Goal: Feedback & Contribution: Contribute content

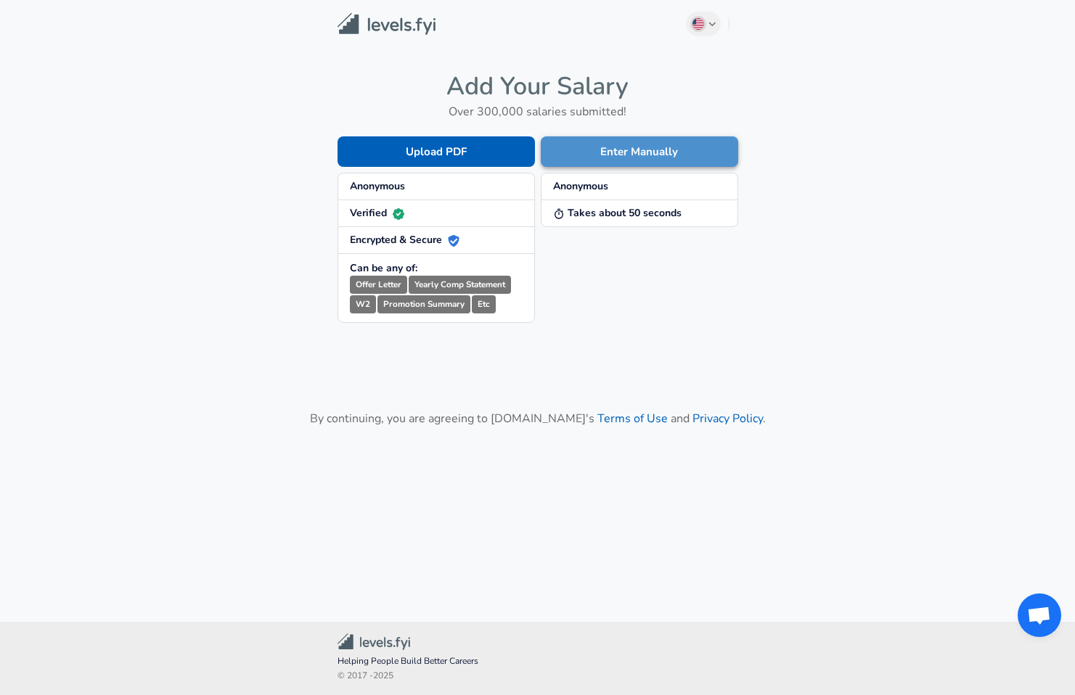
click at [581, 152] on button "Enter Manually" at bounding box center [639, 151] width 197 height 30
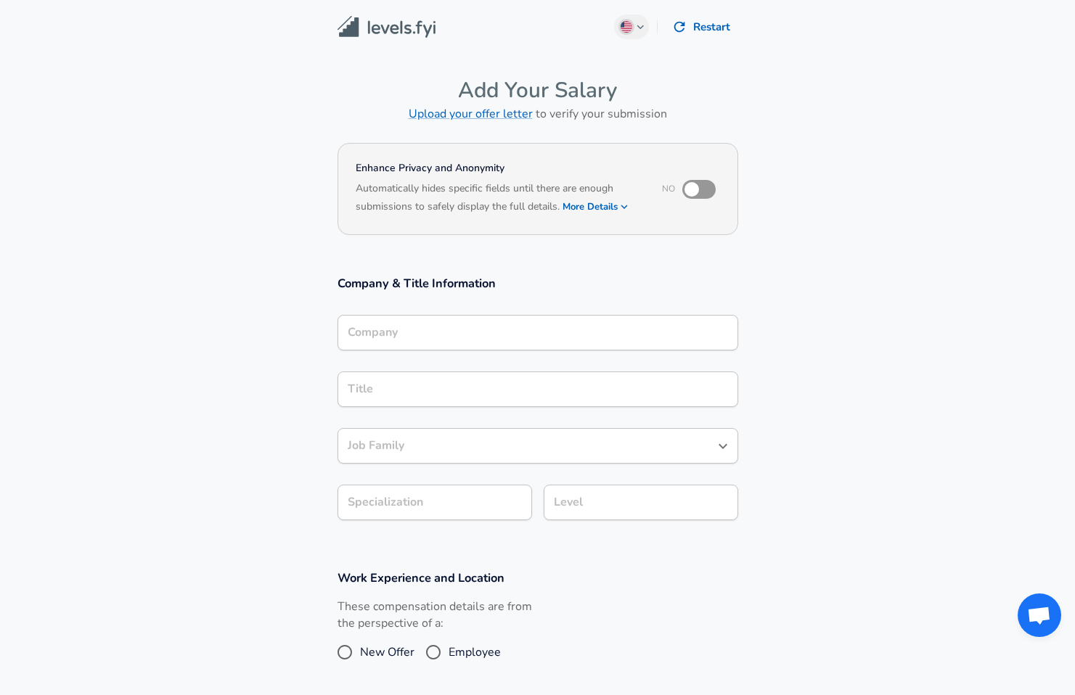
scroll to position [15, 0]
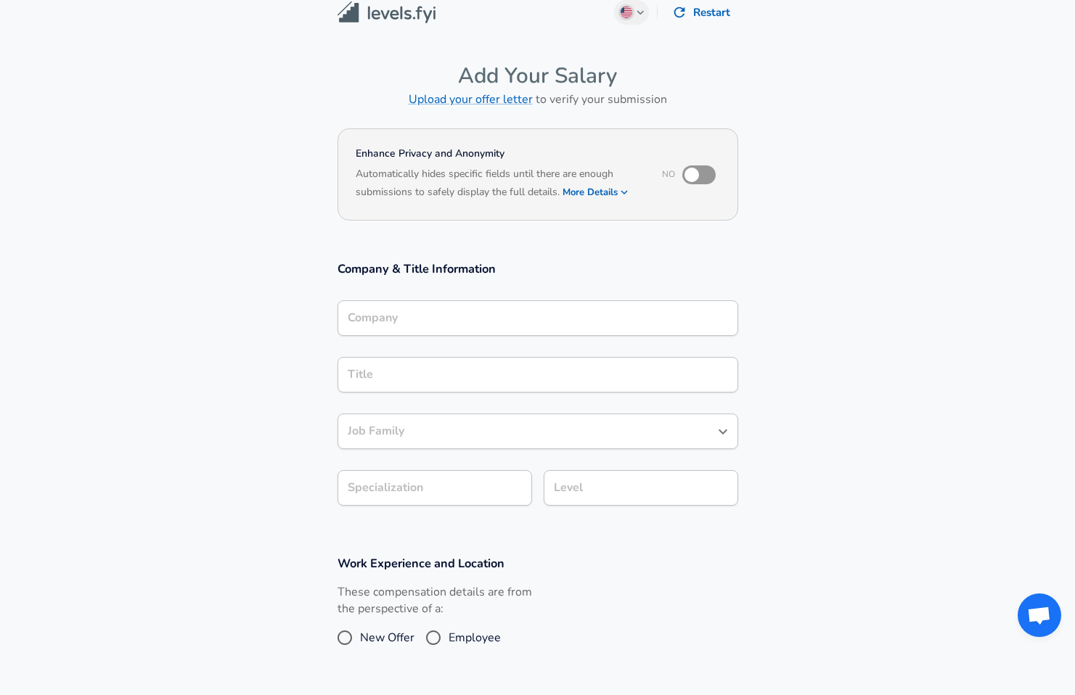
click at [437, 330] on input "Company" at bounding box center [538, 318] width 388 height 22
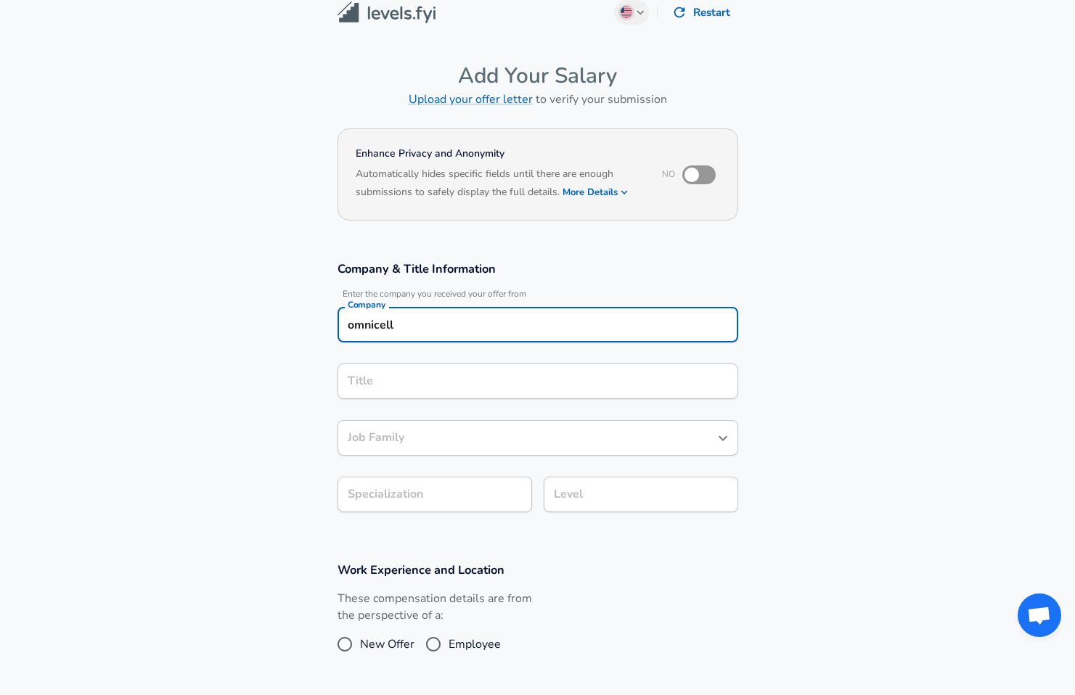
type input "omnicell"
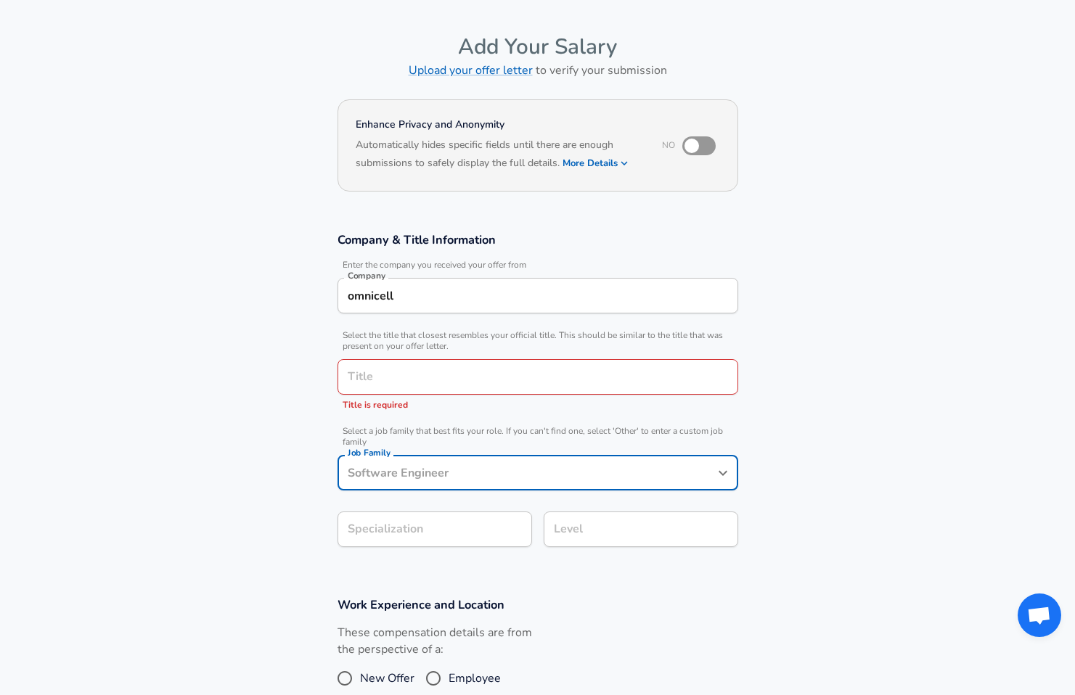
scroll to position [73, 0]
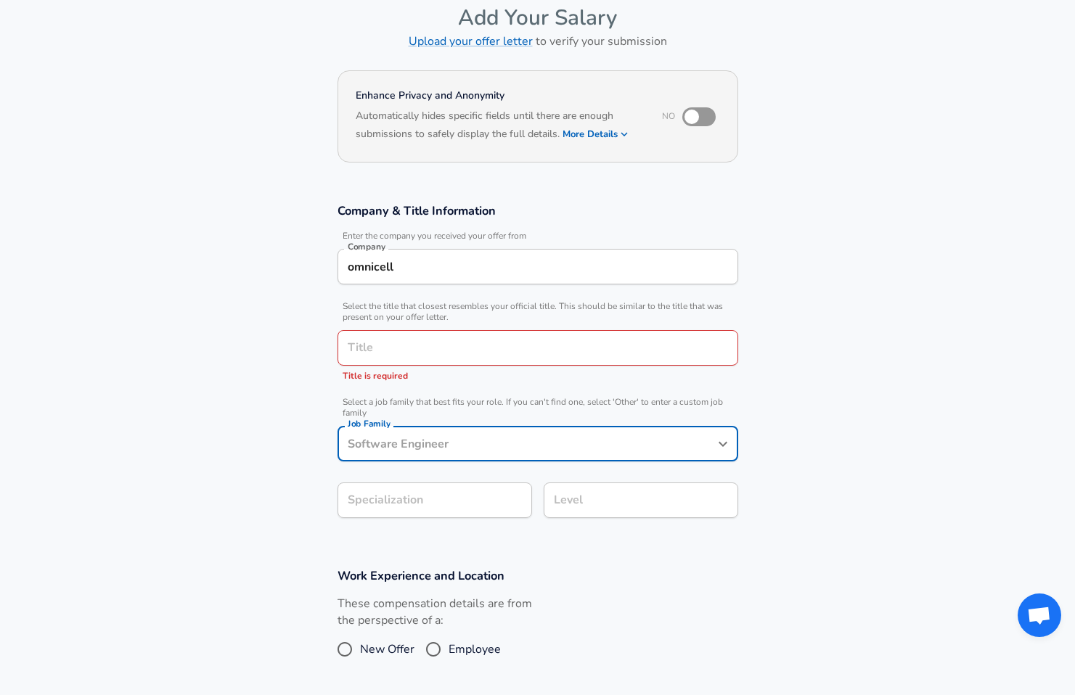
click at [475, 346] on input "Title" at bounding box center [538, 348] width 388 height 22
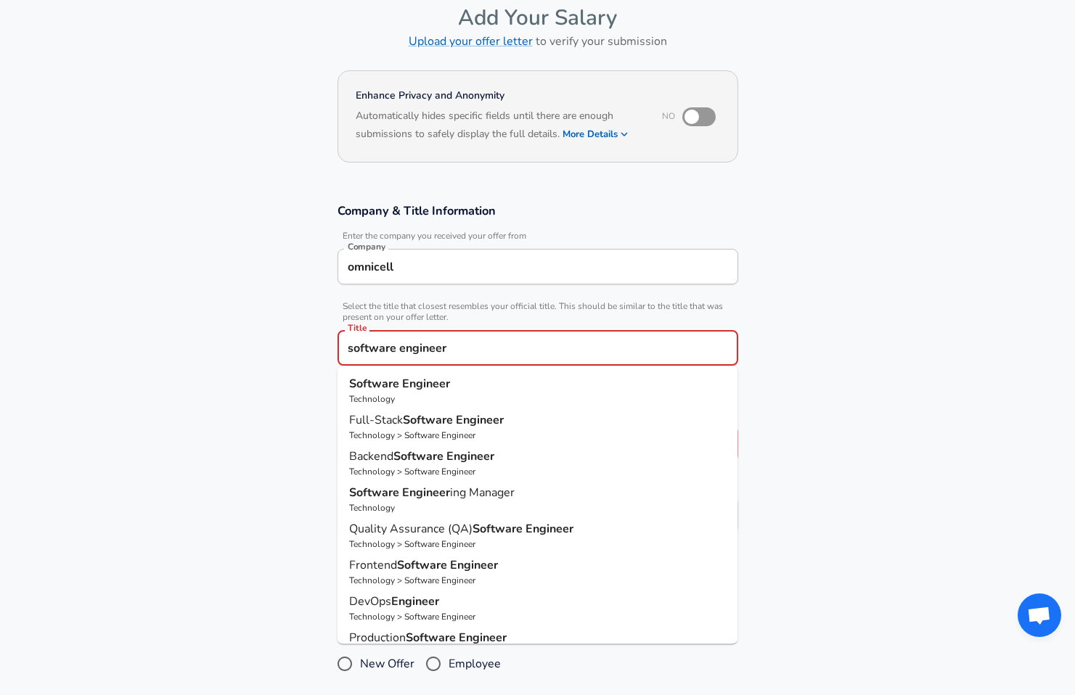
click at [384, 395] on p "Technology" at bounding box center [537, 399] width 377 height 13
type input "Software Engineer"
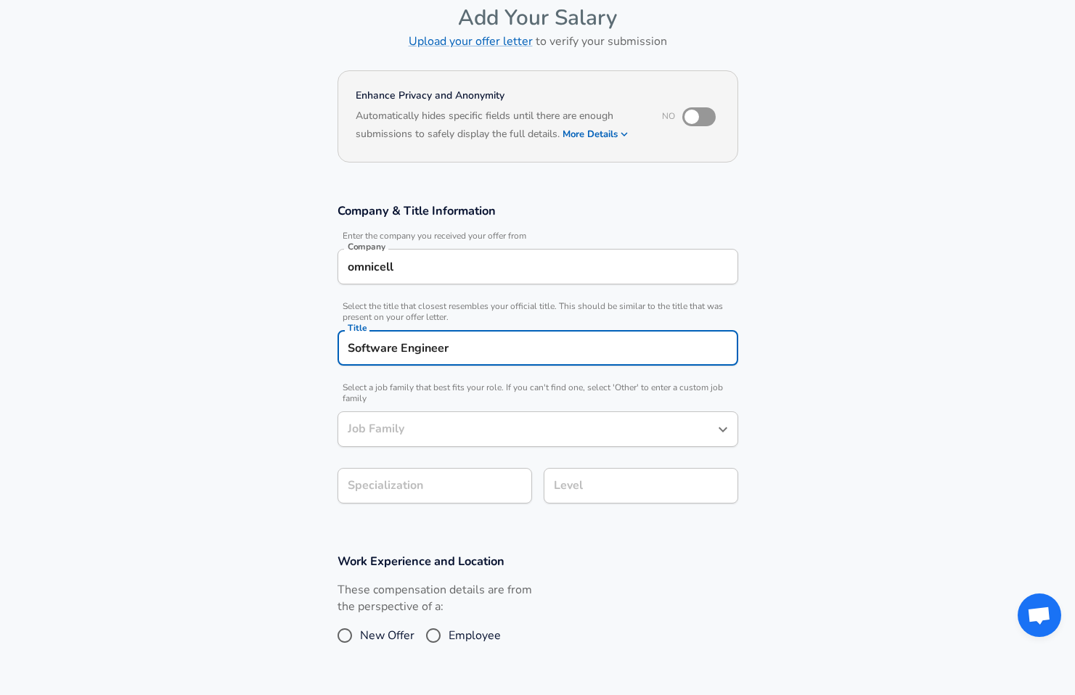
type input "Software Engineer"
click at [390, 494] on body "English ([GEOGRAPHIC_DATA]) Change Restart Add Your Salary Upload your offer le…" at bounding box center [537, 274] width 1075 height 695
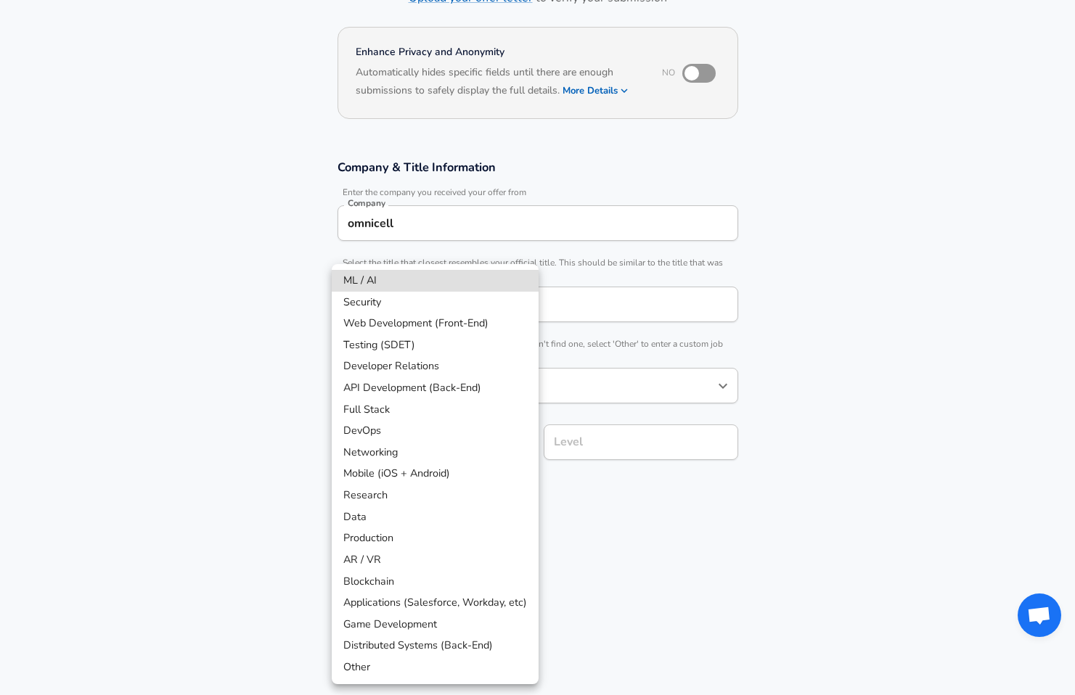
click at [475, 317] on li "Web Development (Front-End)" at bounding box center [435, 324] width 207 height 22
type input "Web Development (Front-End)"
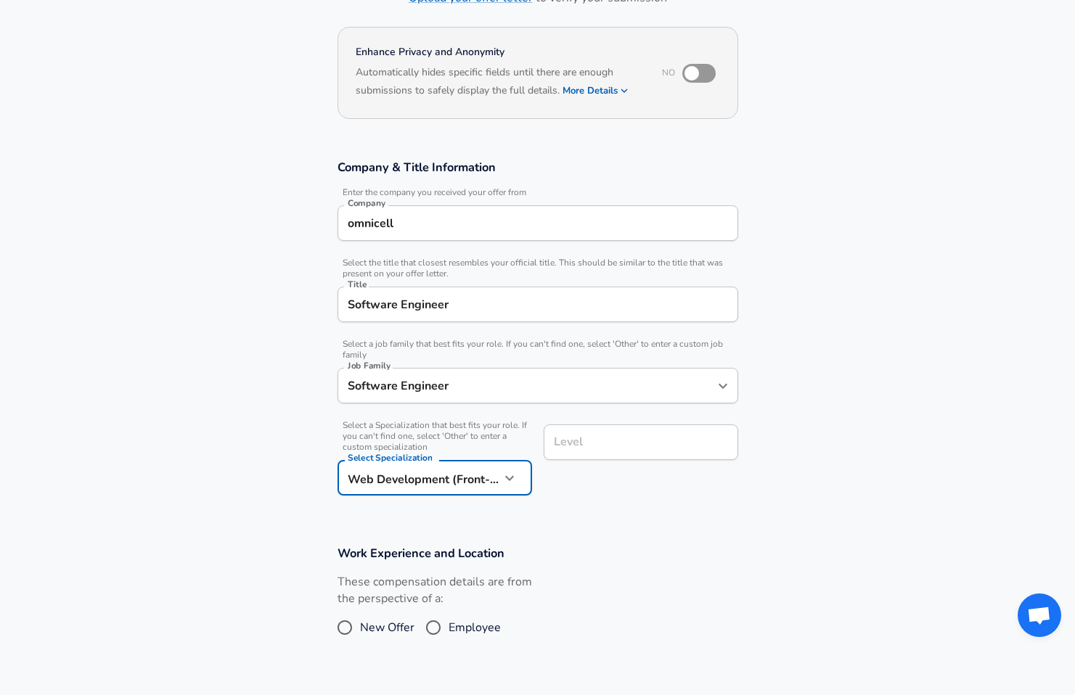
click at [583, 449] on input "Level" at bounding box center [640, 442] width 181 height 22
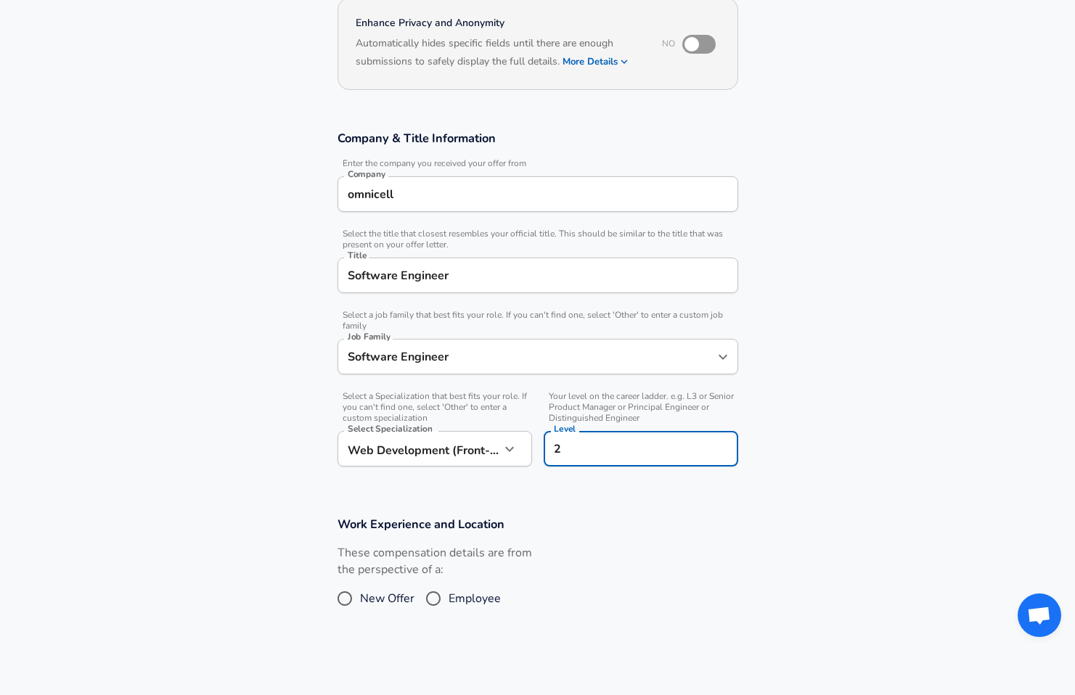
type input "2"
click at [583, 515] on section "Work Experience and Location These compensation details are from the perspectiv…" at bounding box center [537, 571] width 1075 height 145
click at [385, 601] on span "New Offer" at bounding box center [387, 598] width 54 height 17
click at [360, 601] on input "New Offer" at bounding box center [345, 598] width 30 height 23
radio input "true"
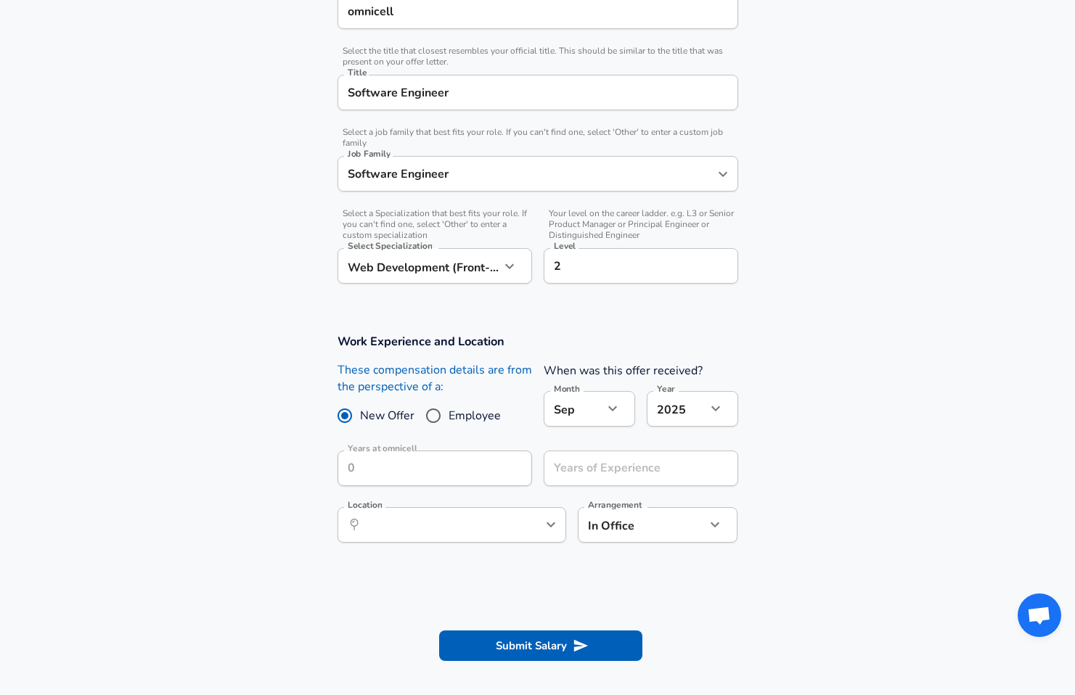
scroll to position [332, 0]
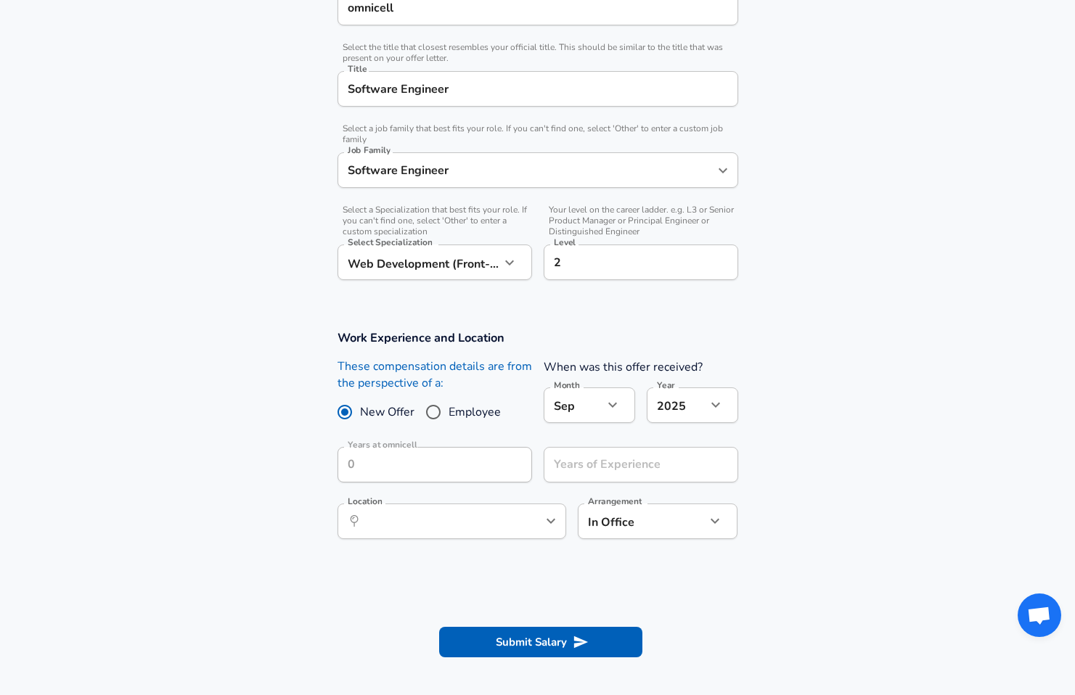
click at [465, 406] on span "Employee" at bounding box center [475, 412] width 52 height 17
click at [449, 406] on input "Employee" at bounding box center [433, 412] width 30 height 23
radio input "true"
radio input "false"
click at [456, 462] on input "Years at omnicell" at bounding box center [418, 465] width 163 height 36
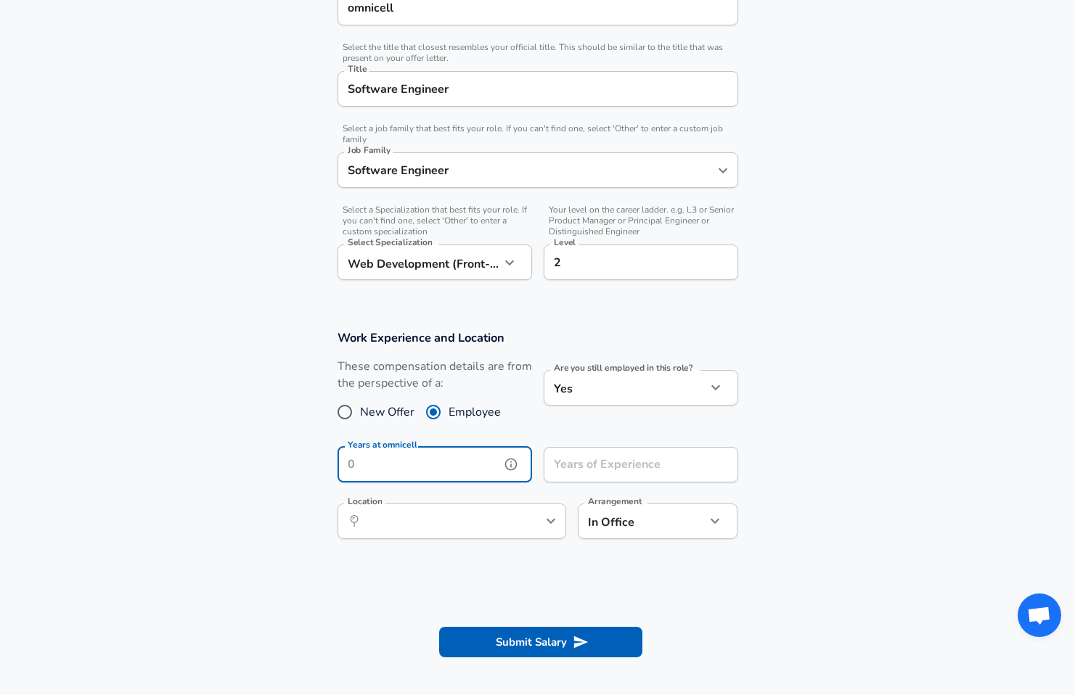
type input "1"
type input "0"
click at [316, 518] on section "Work Experience and Location These compensation details are from the perspectiv…" at bounding box center [537, 442] width 1075 height 258
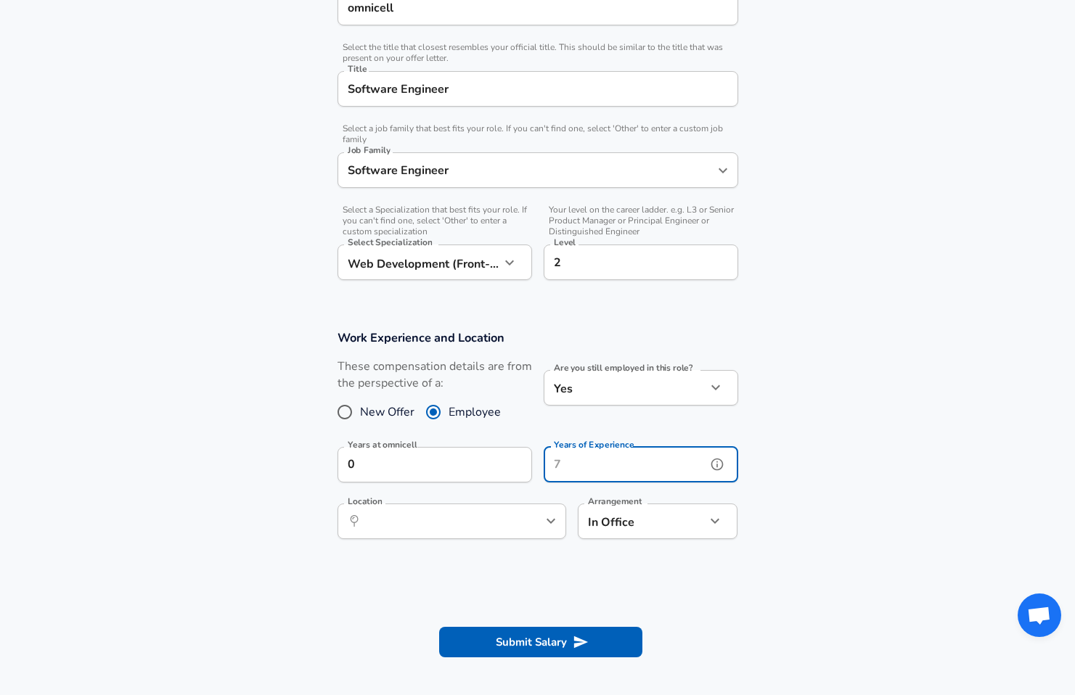
click at [594, 477] on input "Years of Experience" at bounding box center [625, 465] width 163 height 36
type input "10"
click at [446, 520] on input "Location" at bounding box center [435, 521] width 149 height 22
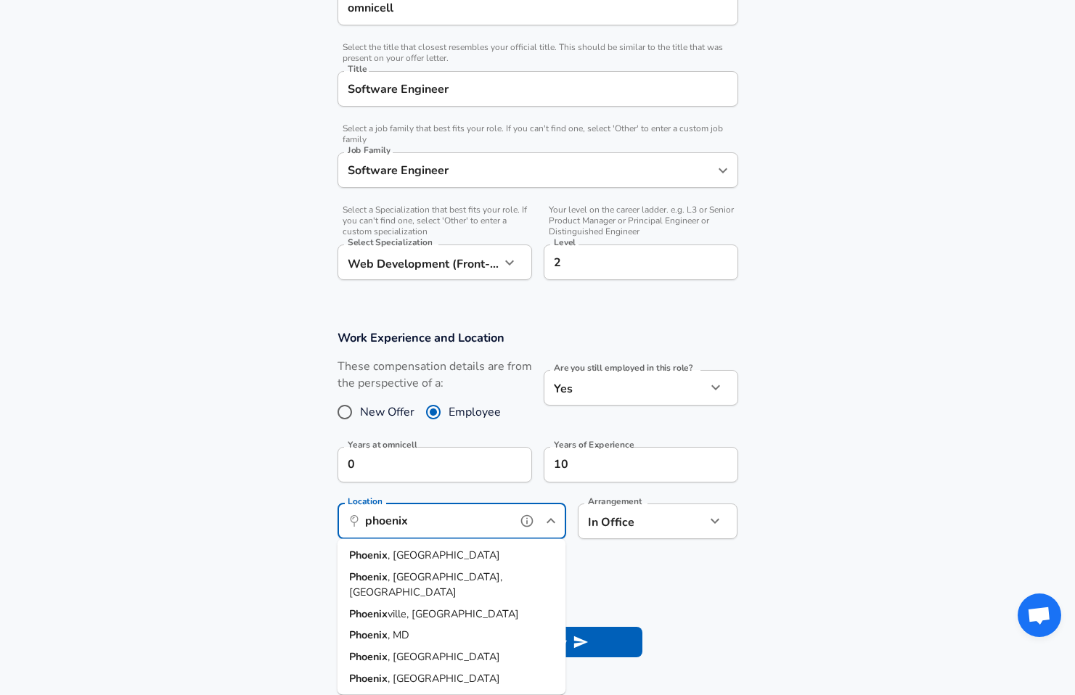
click at [427, 556] on li "[GEOGRAPHIC_DATA] , [GEOGRAPHIC_DATA]" at bounding box center [451, 556] width 229 height 22
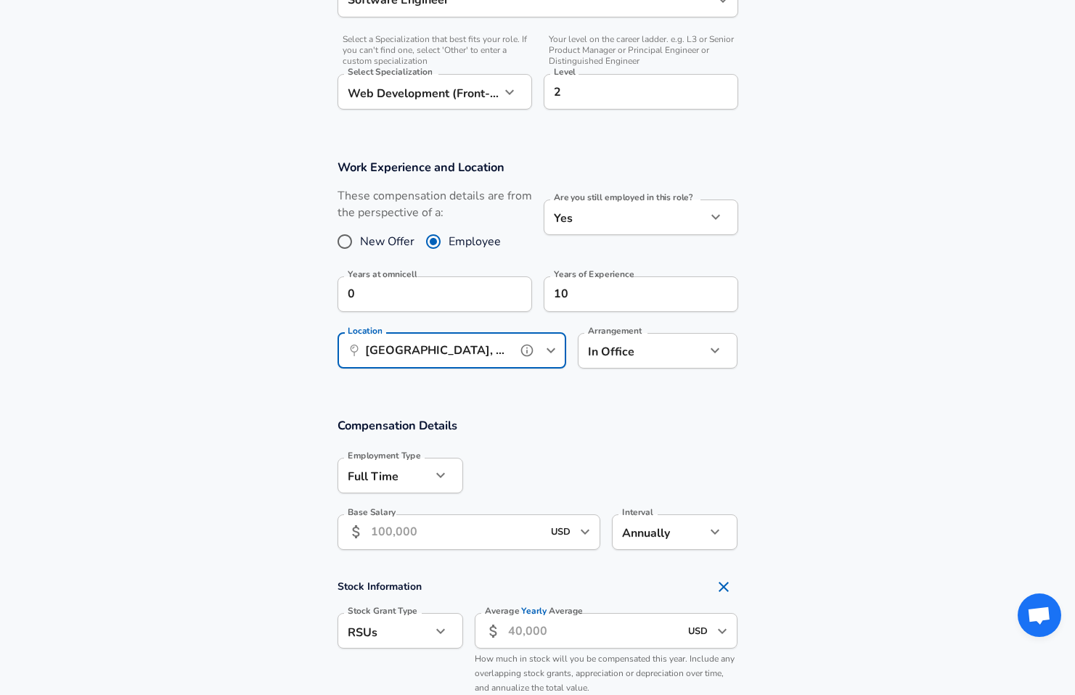
scroll to position [535, 0]
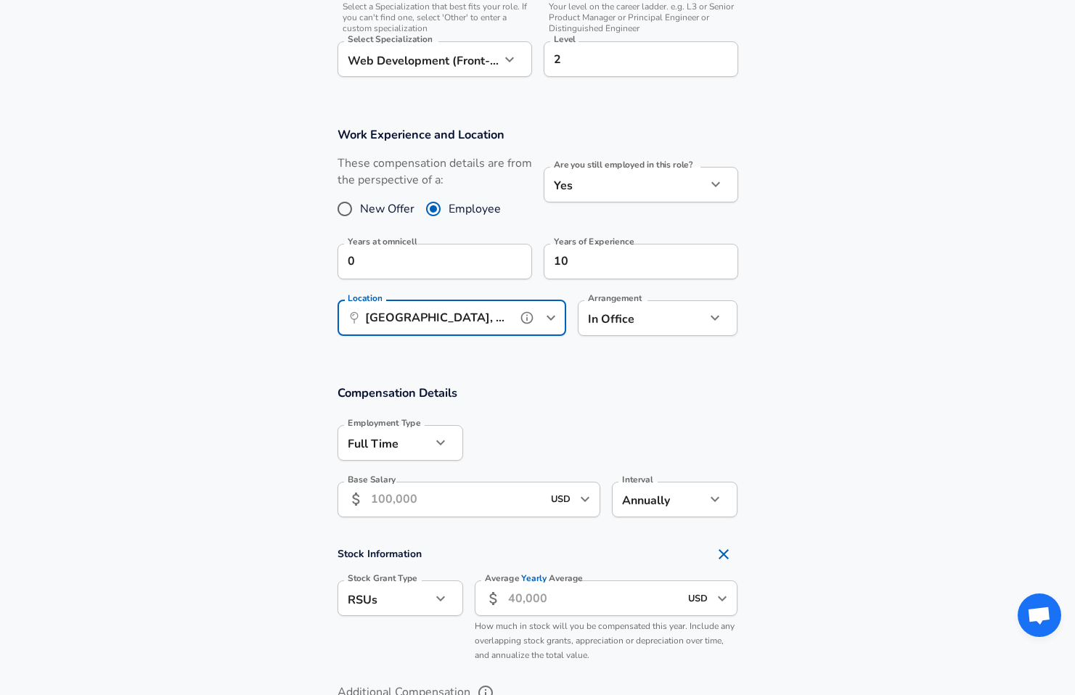
type input "[GEOGRAPHIC_DATA], [GEOGRAPHIC_DATA]"
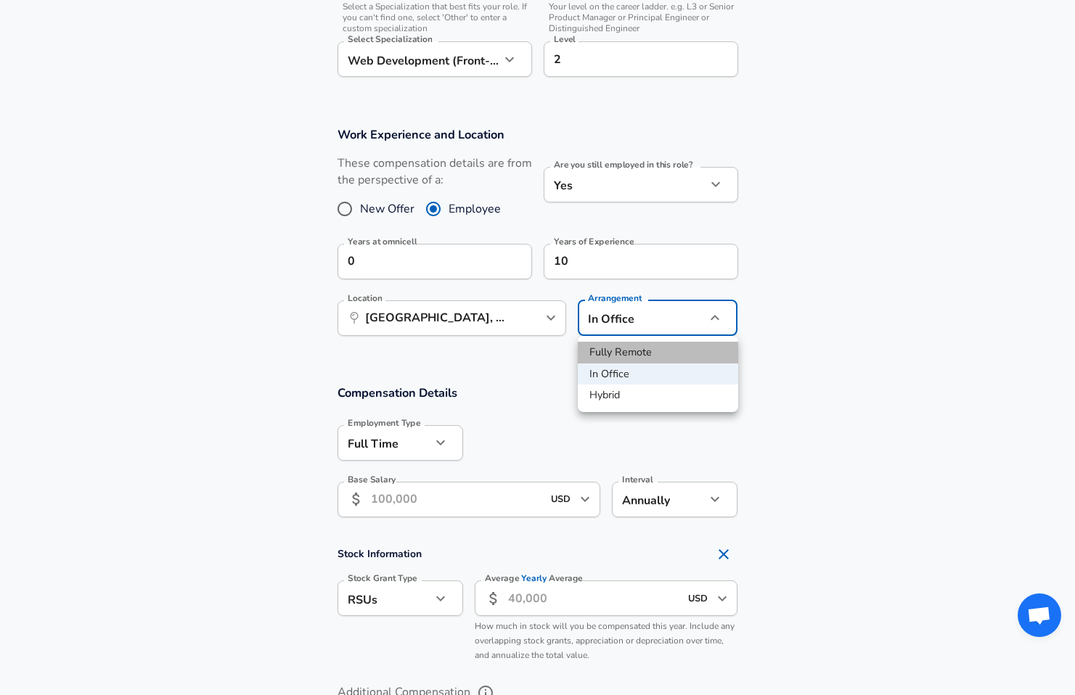
click at [637, 350] on li "Fully Remote" at bounding box center [658, 353] width 160 height 22
type input "remote"
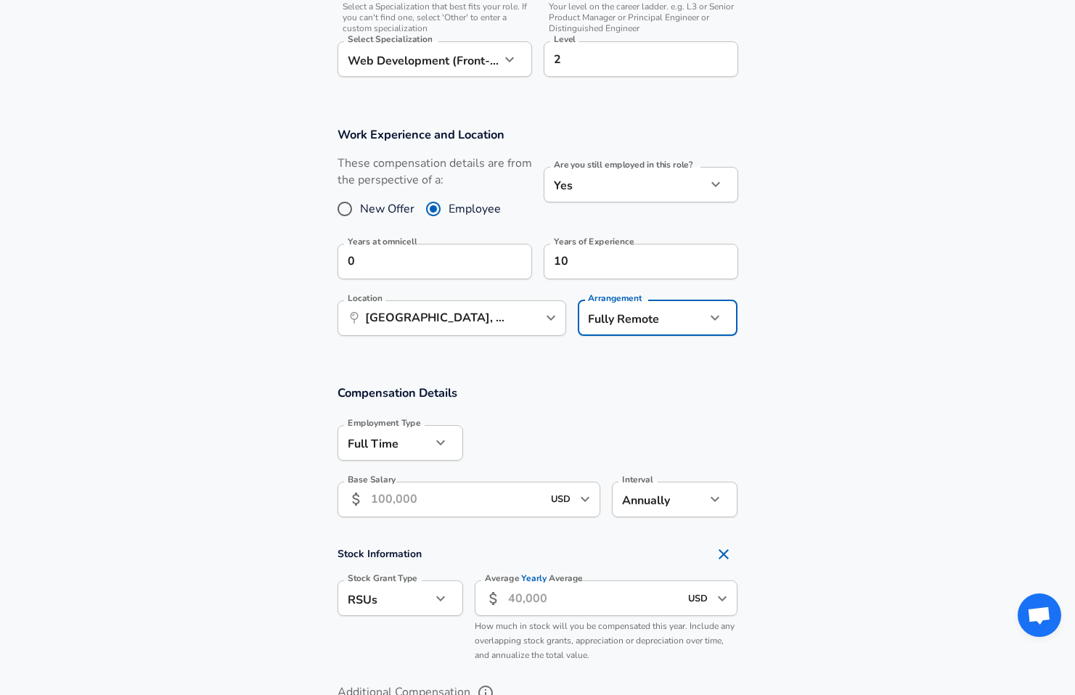
click at [425, 512] on input "Base Salary" at bounding box center [457, 500] width 172 height 36
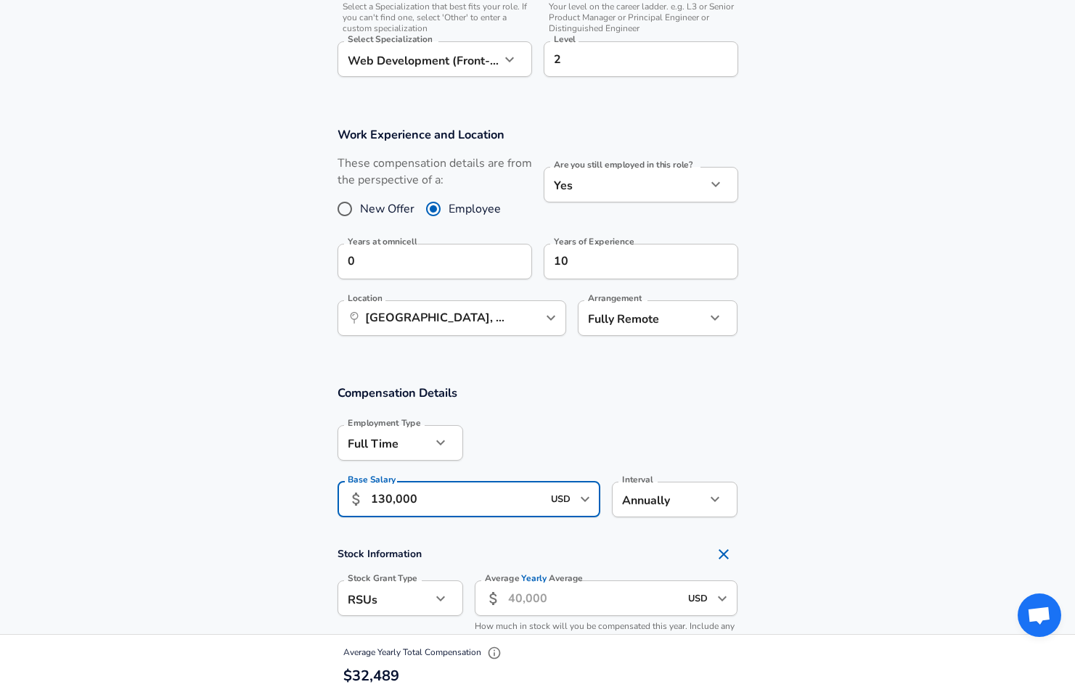
type input "130,000"
click at [291, 516] on section "Compensation Details Employment Type [DEMOGRAPHIC_DATA] full_time Employment Ty…" at bounding box center [537, 456] width 1075 height 142
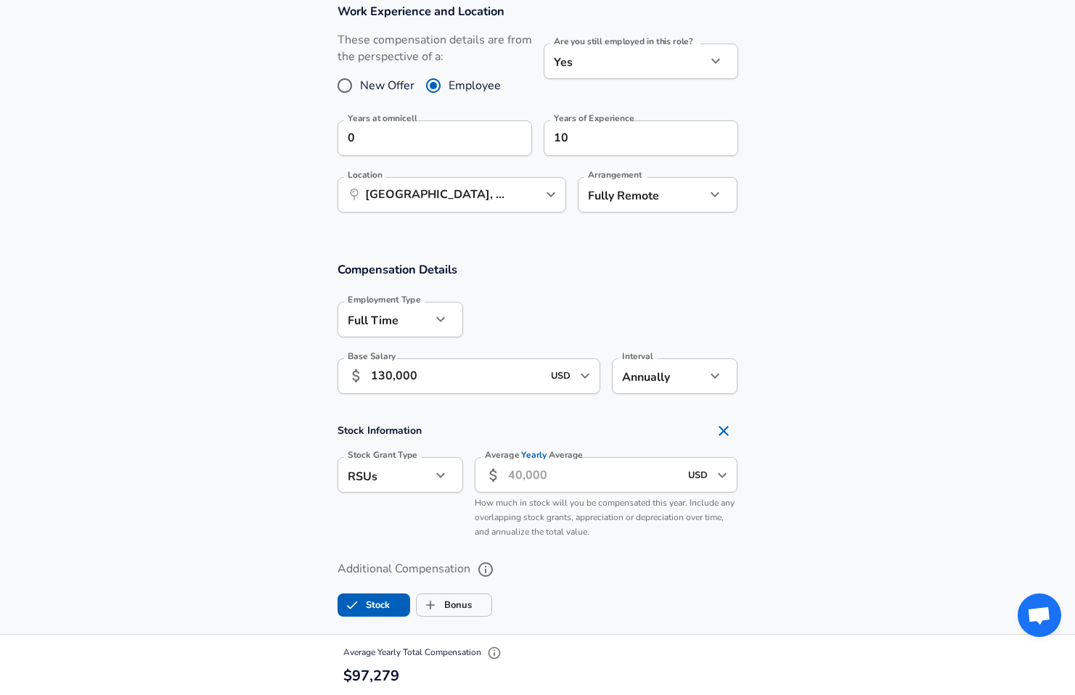
scroll to position [690, 0]
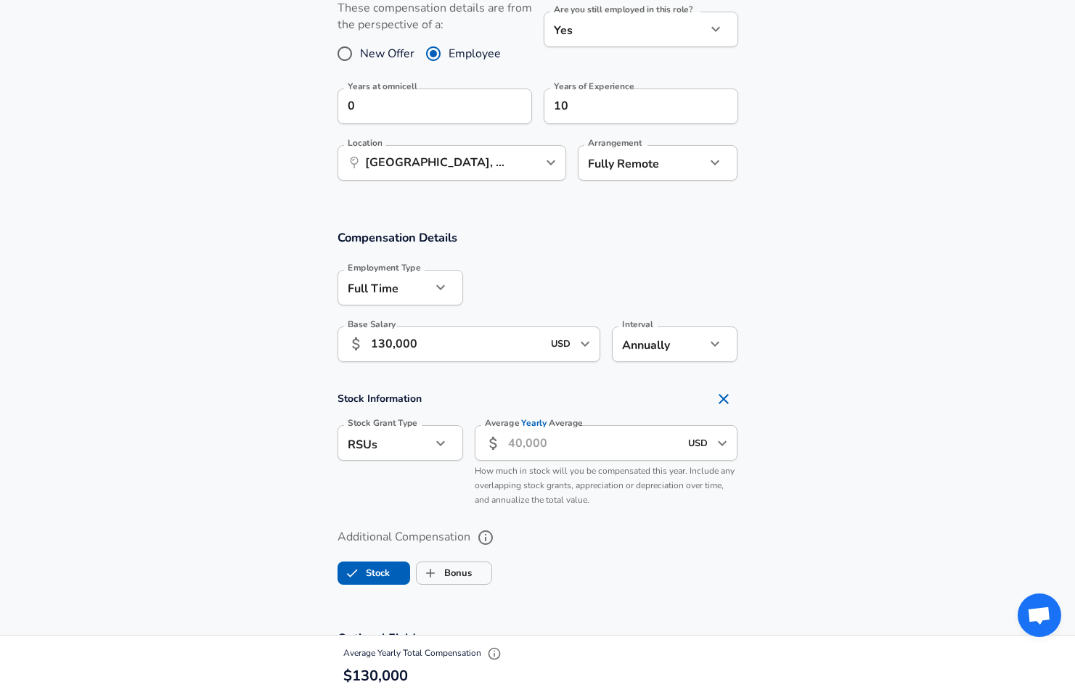
click at [719, 395] on icon "Remove Section" at bounding box center [724, 399] width 10 height 10
checkbox input "false"
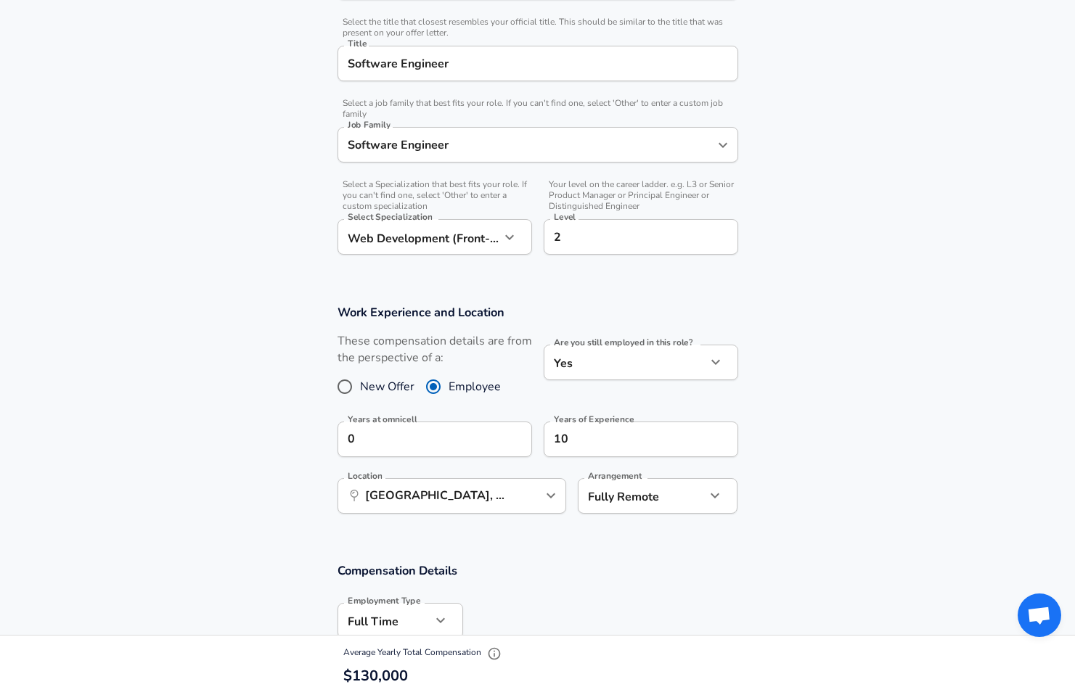
scroll to position [35, 0]
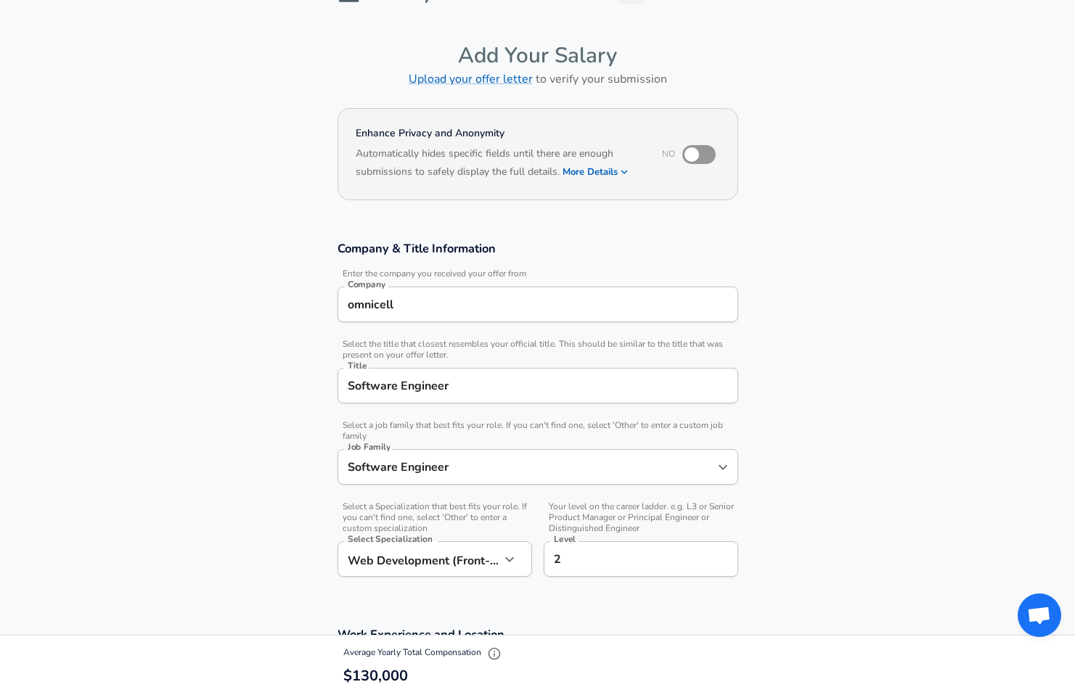
click at [411, 317] on div "omnicell Company" at bounding box center [537, 305] width 401 height 36
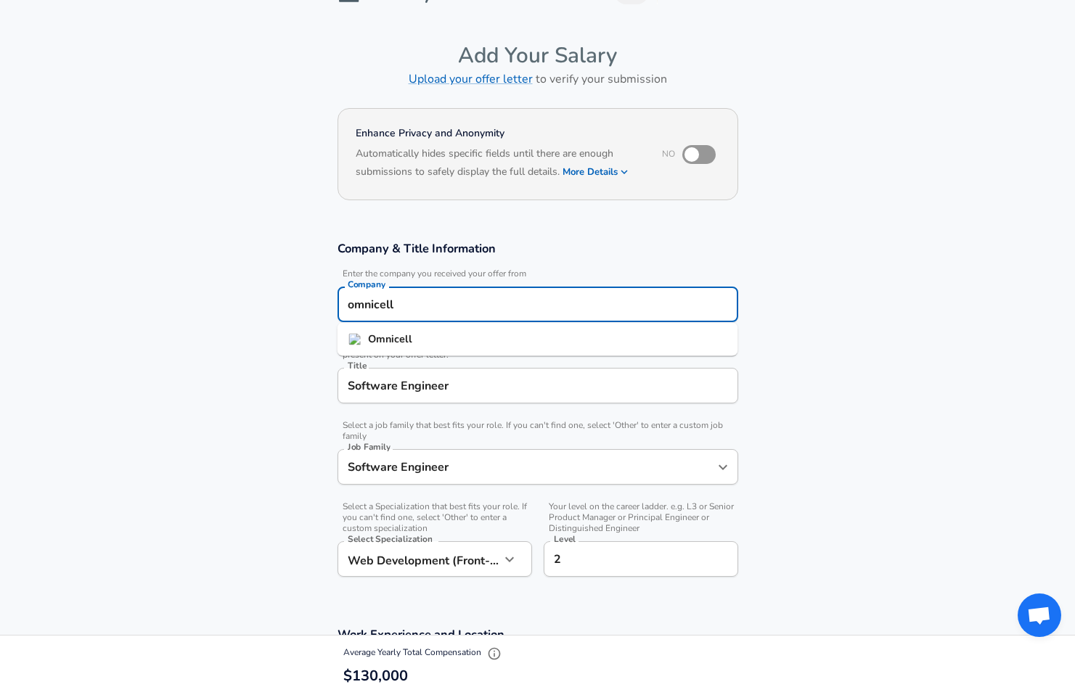
click at [411, 317] on div "omnicell Company" at bounding box center [537, 305] width 401 height 36
click at [398, 335] on strong "Omnicell" at bounding box center [390, 339] width 44 height 15
type input "Omnicell"
click at [329, 339] on div "Company & Title Information Enter the company you received your offer from Comp…" at bounding box center [537, 413] width 435 height 347
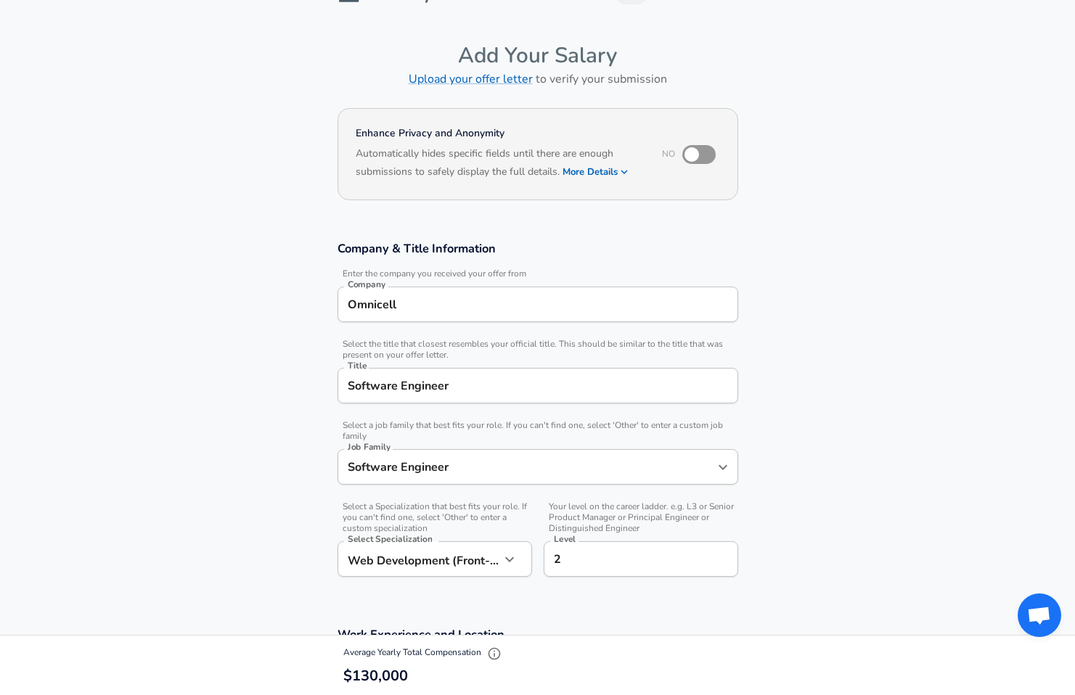
scroll to position [156, 0]
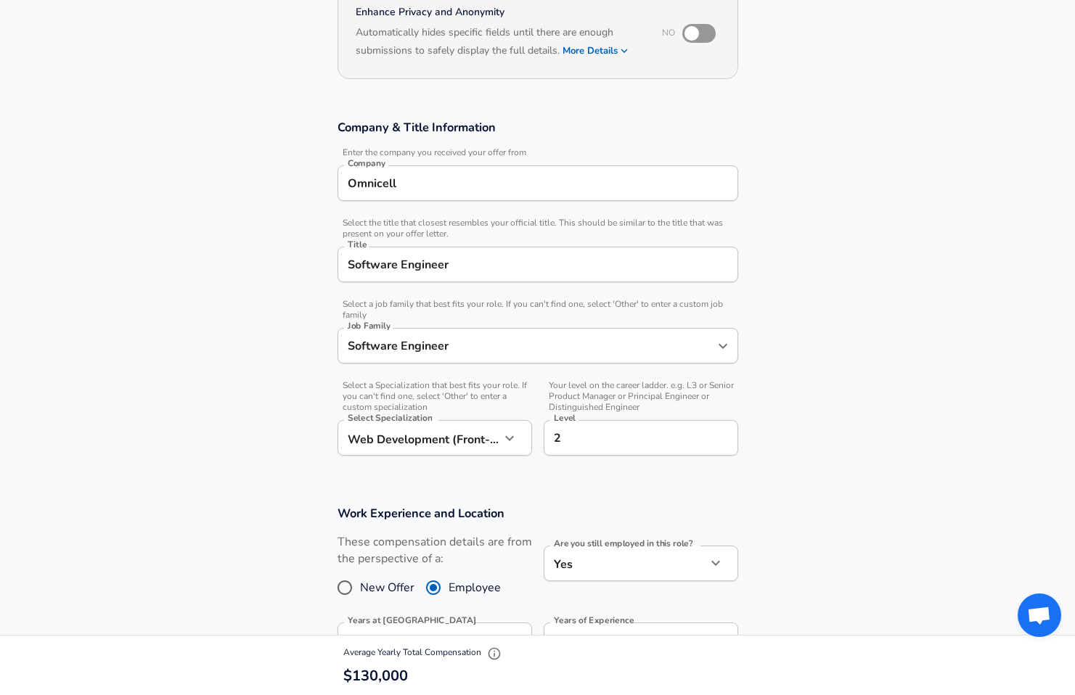
click at [385, 356] on input "Software Engineer" at bounding box center [527, 346] width 366 height 22
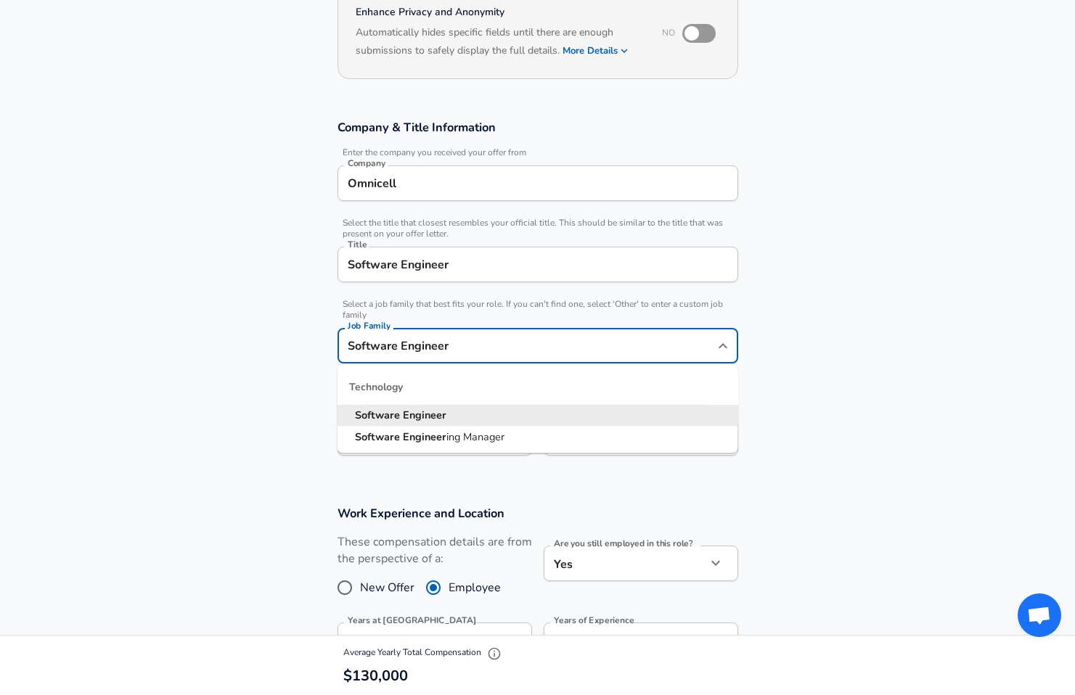
click at [316, 343] on section "Company & Title Information Enter the company you received your offer from Comp…" at bounding box center [537, 295] width 1075 height 386
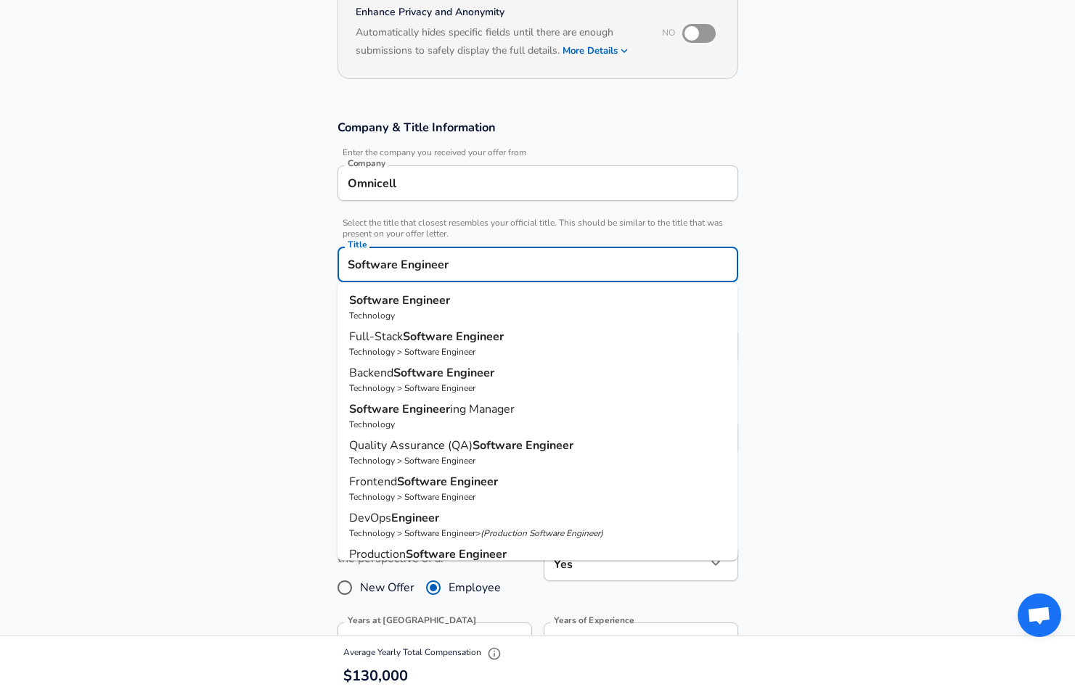
click at [453, 260] on input "Software Engineer" at bounding box center [538, 264] width 388 height 22
click at [245, 352] on section "Company & Title Information Enter the company you received your offer from Comp…" at bounding box center [537, 295] width 1075 height 386
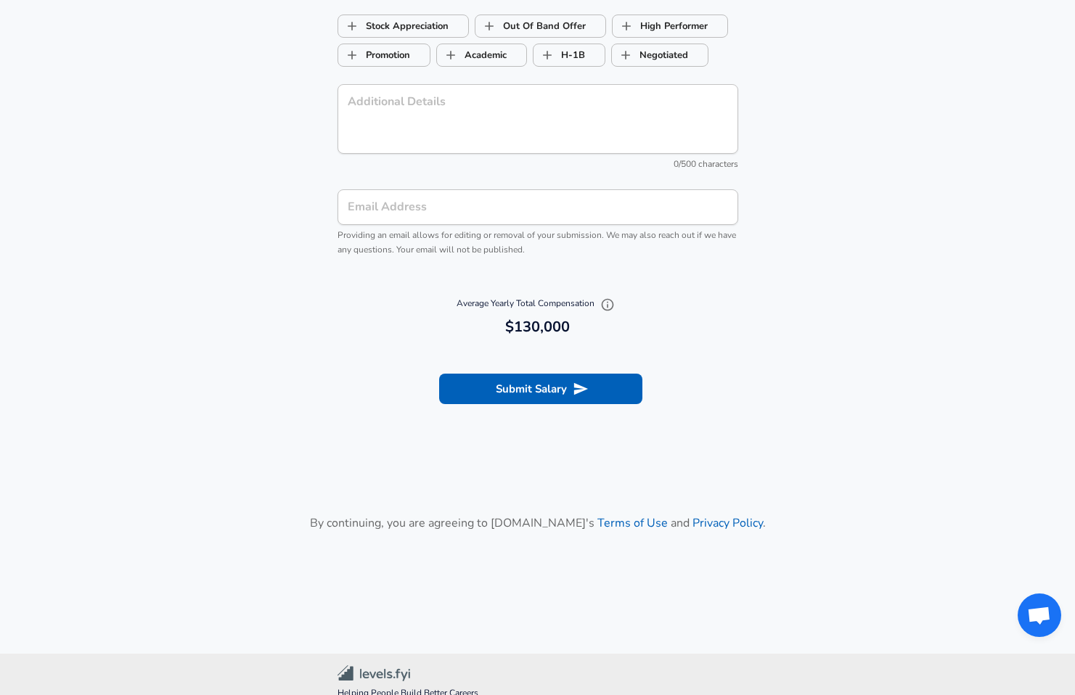
scroll to position [1372, 0]
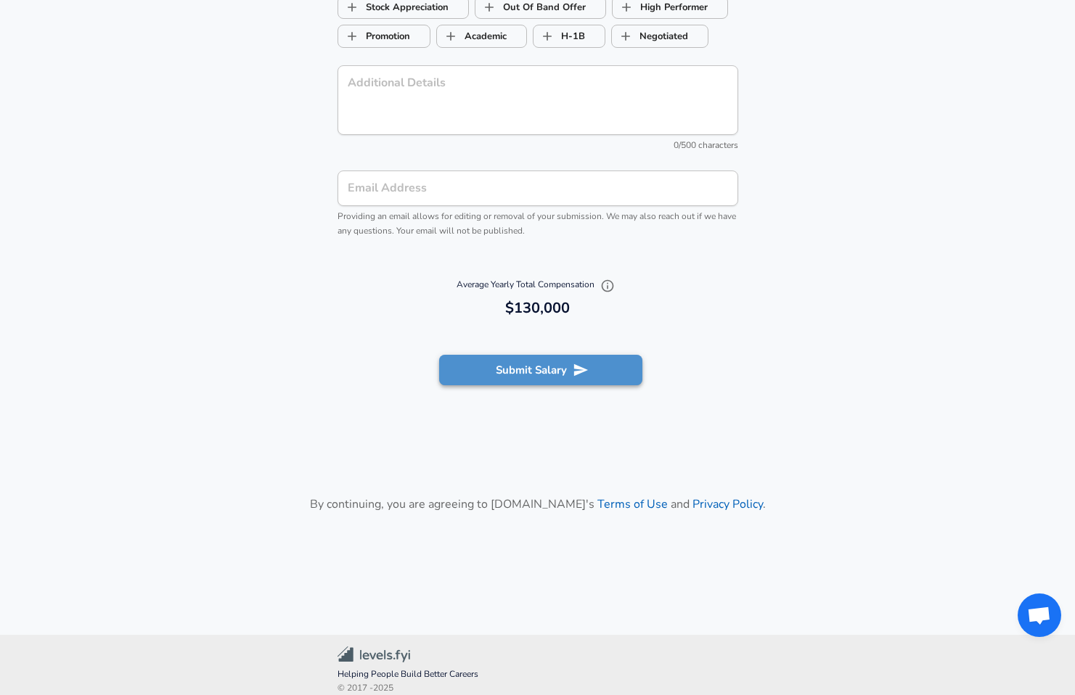
click at [560, 369] on button "Submit Salary" at bounding box center [540, 370] width 203 height 30
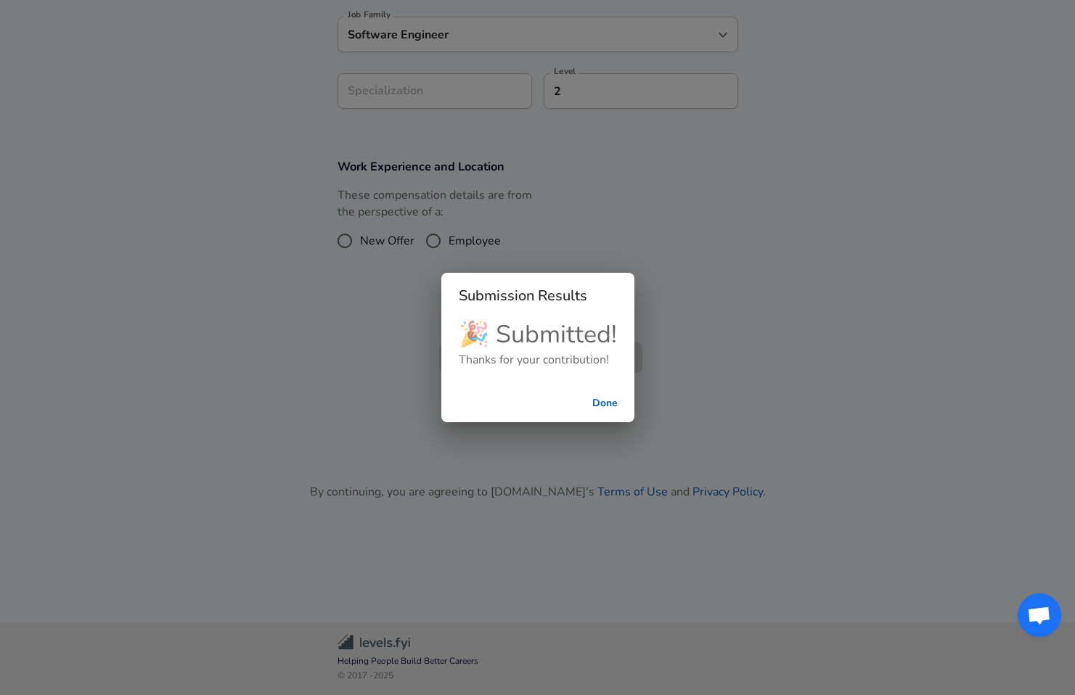
scroll to position [399, 0]
